Goal: Information Seeking & Learning: Learn about a topic

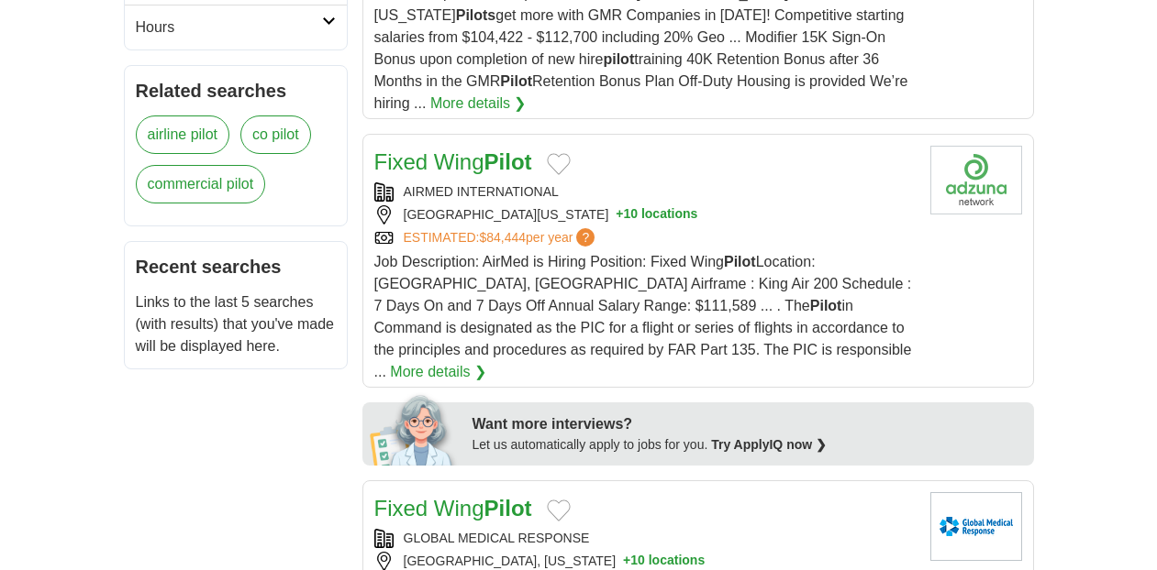
scroll to position [798, 0]
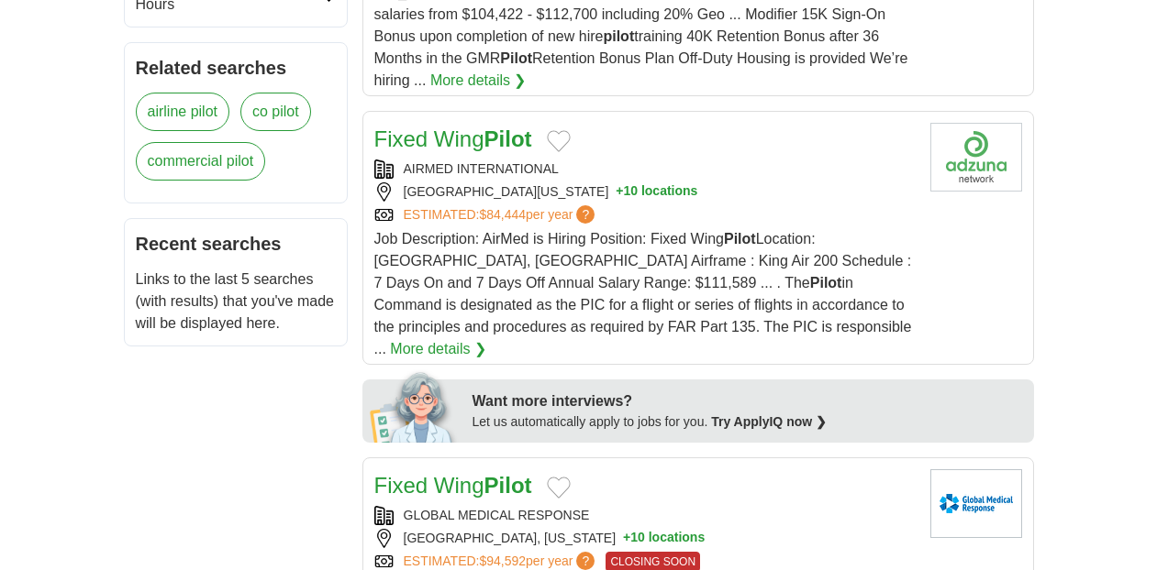
click at [486, 127] on link "Fixed Wing Pilot" at bounding box center [453, 139] width 158 height 25
click at [810, 275] on strong "Pilot" at bounding box center [826, 283] width 32 height 16
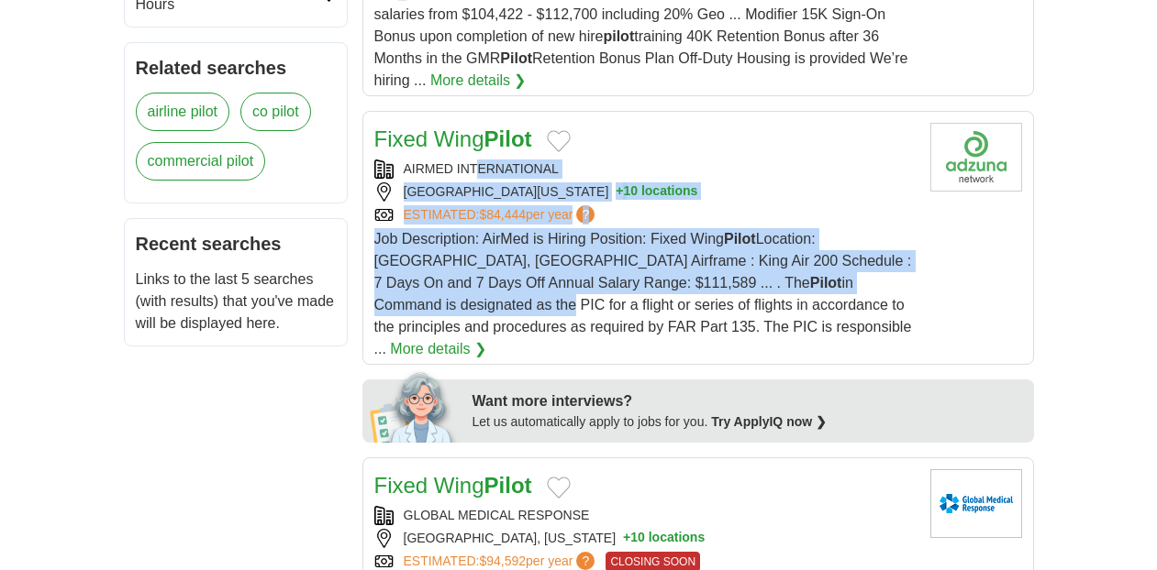
drag, startPoint x: 479, startPoint y: 126, endPoint x: 838, endPoint y: 242, distance: 377.9
click at [838, 242] on div "Fixed Wing Pilot AIRMED INTERNATIONAL SAN ANTONIO, TEXAS, 78218 + 10 locations …" at bounding box center [644, 242] width 541 height 238
click at [486, 338] on link "More details ❯" at bounding box center [438, 349] width 96 height 22
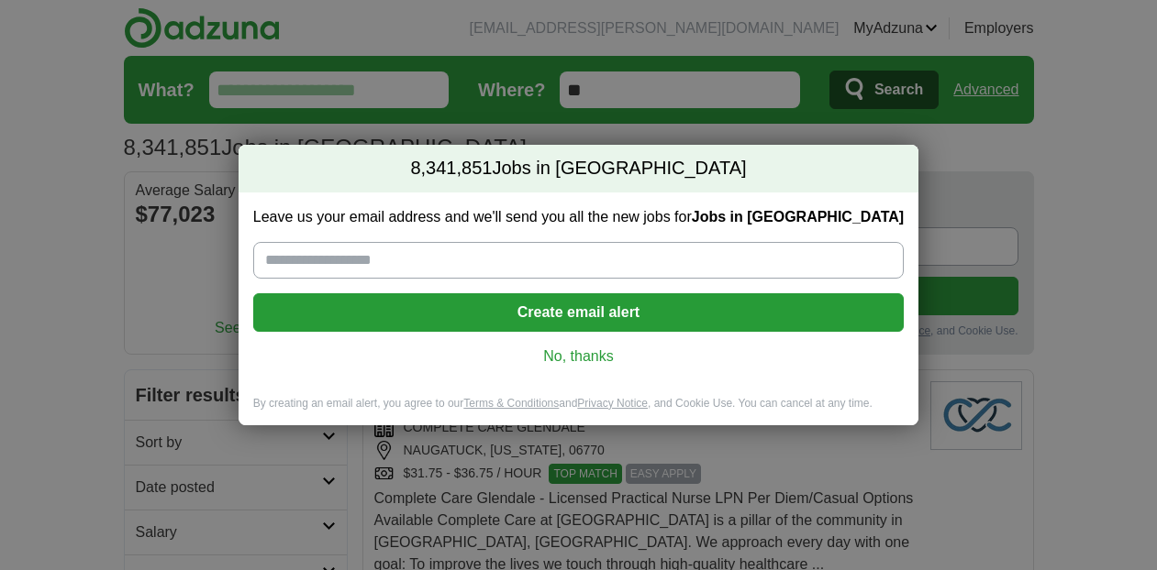
click at [593, 357] on link "No, thanks" at bounding box center [578, 357] width 621 height 20
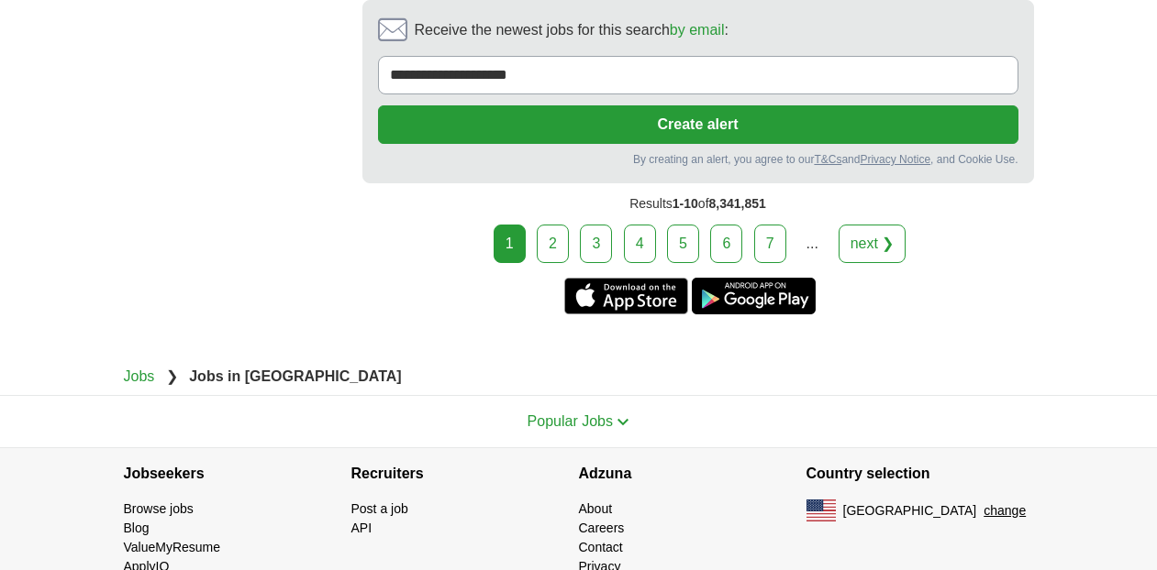
scroll to position [3881, 0]
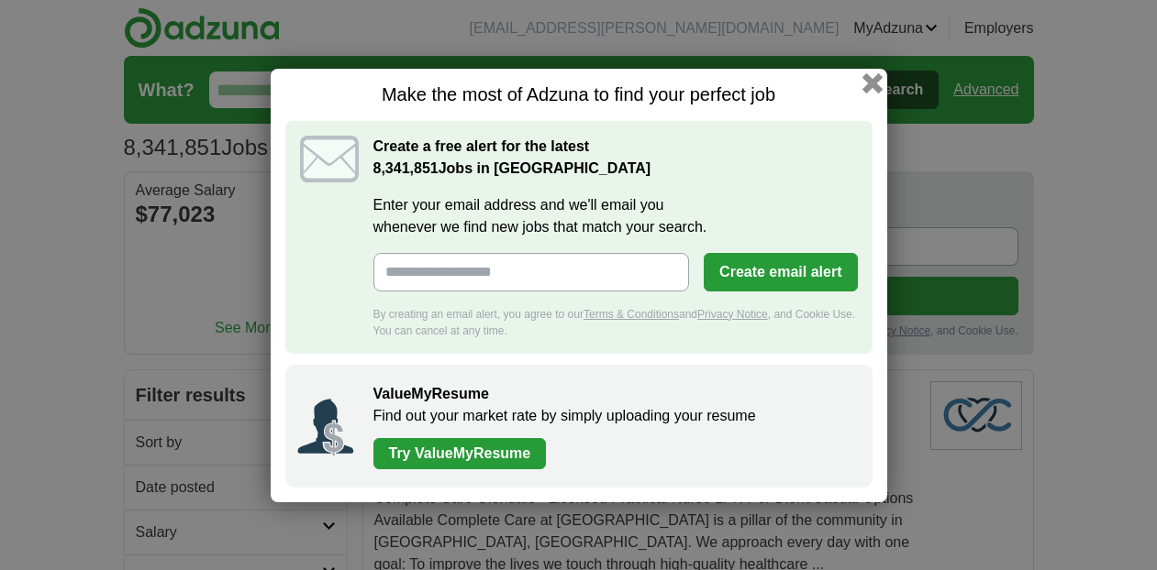
click at [875, 86] on button "button" at bounding box center [871, 82] width 20 height 20
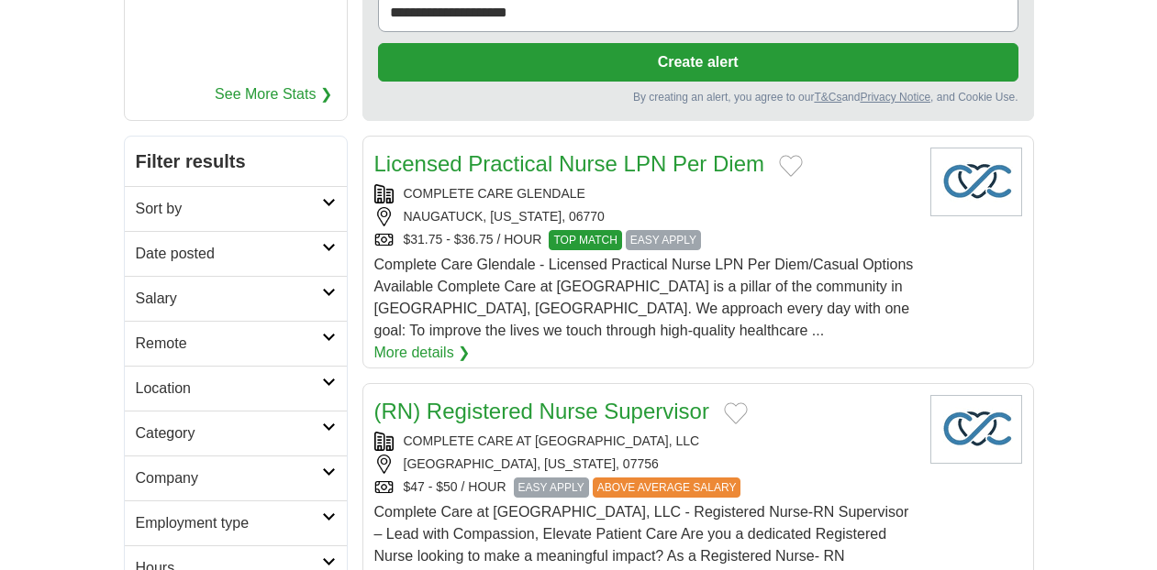
scroll to position [414, 0]
